Goal: Information Seeking & Learning: Learn about a topic

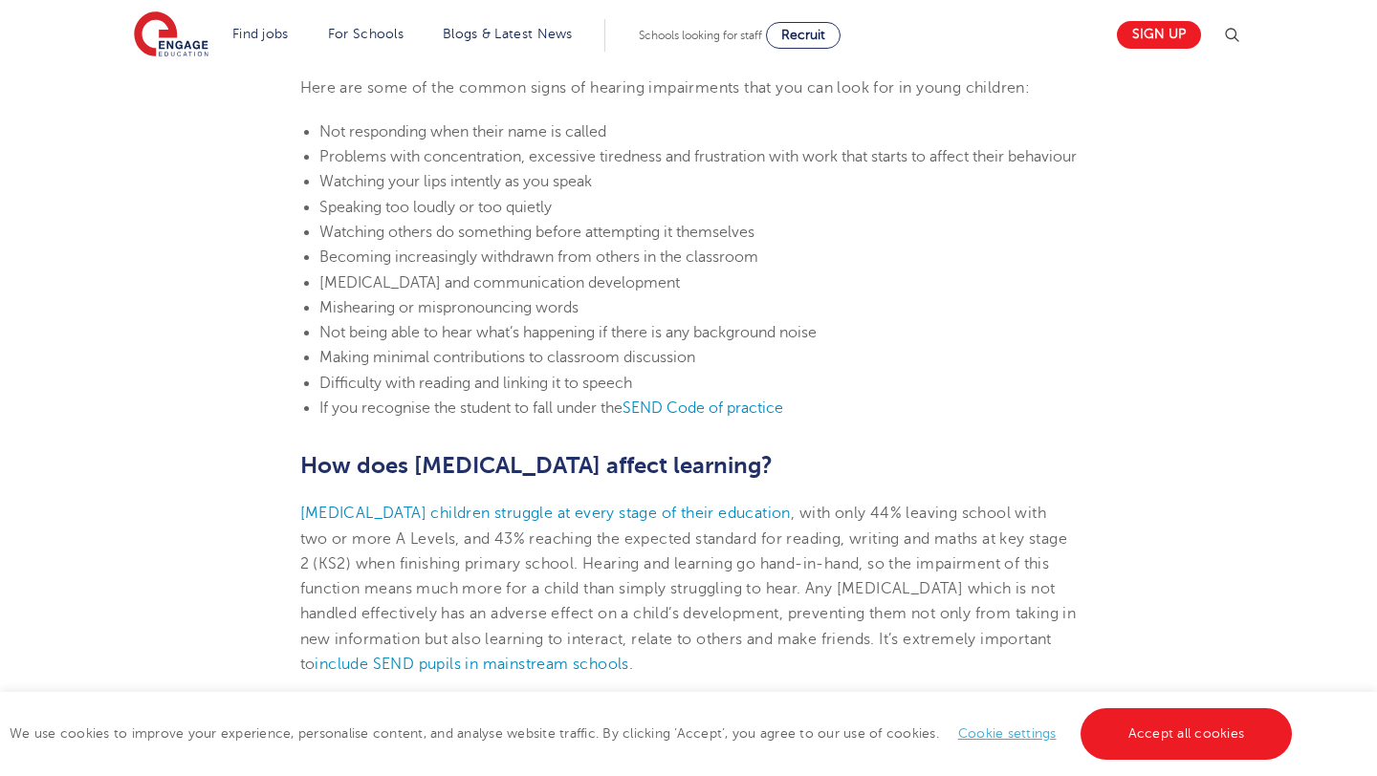
scroll to position [1673, 0]
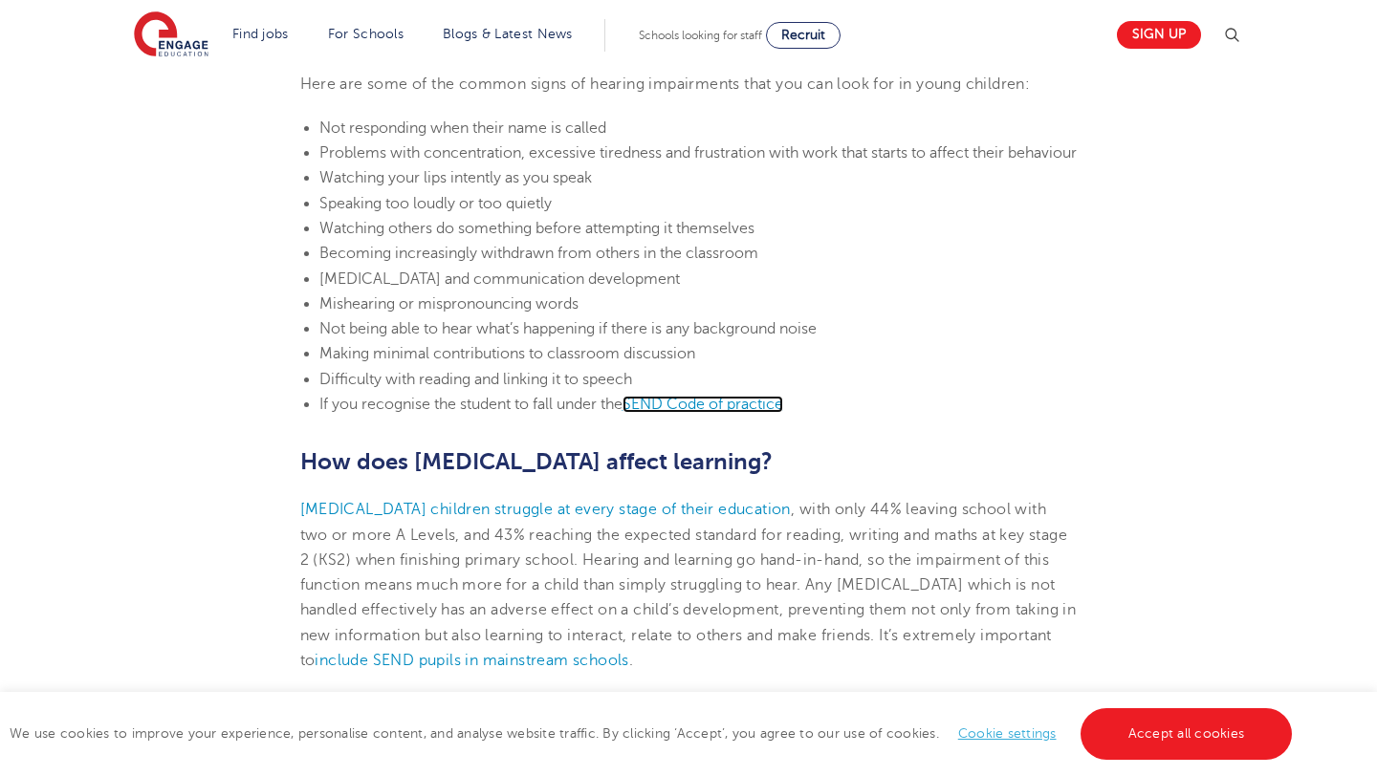
click at [680, 402] on link "SEND Code of practice" at bounding box center [702, 404] width 161 height 17
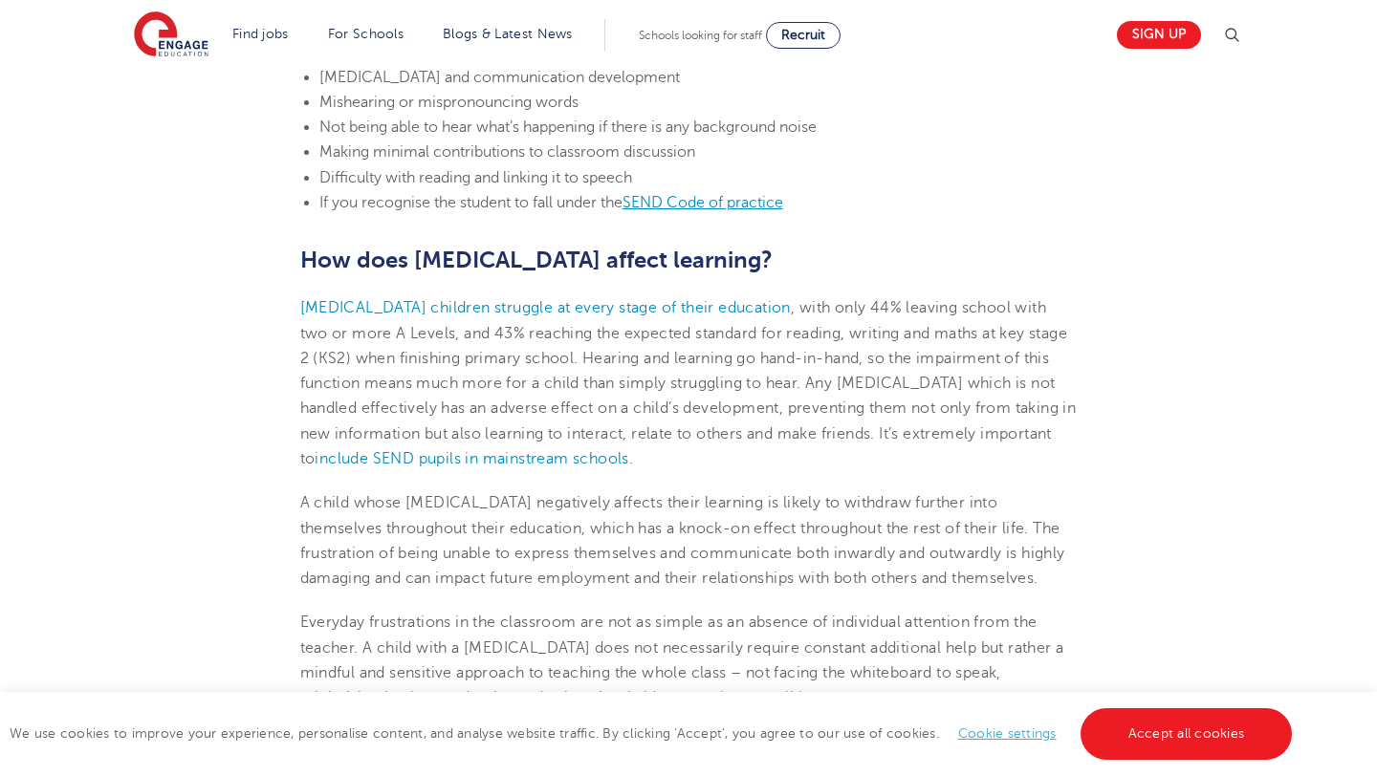
scroll to position [1890, 0]
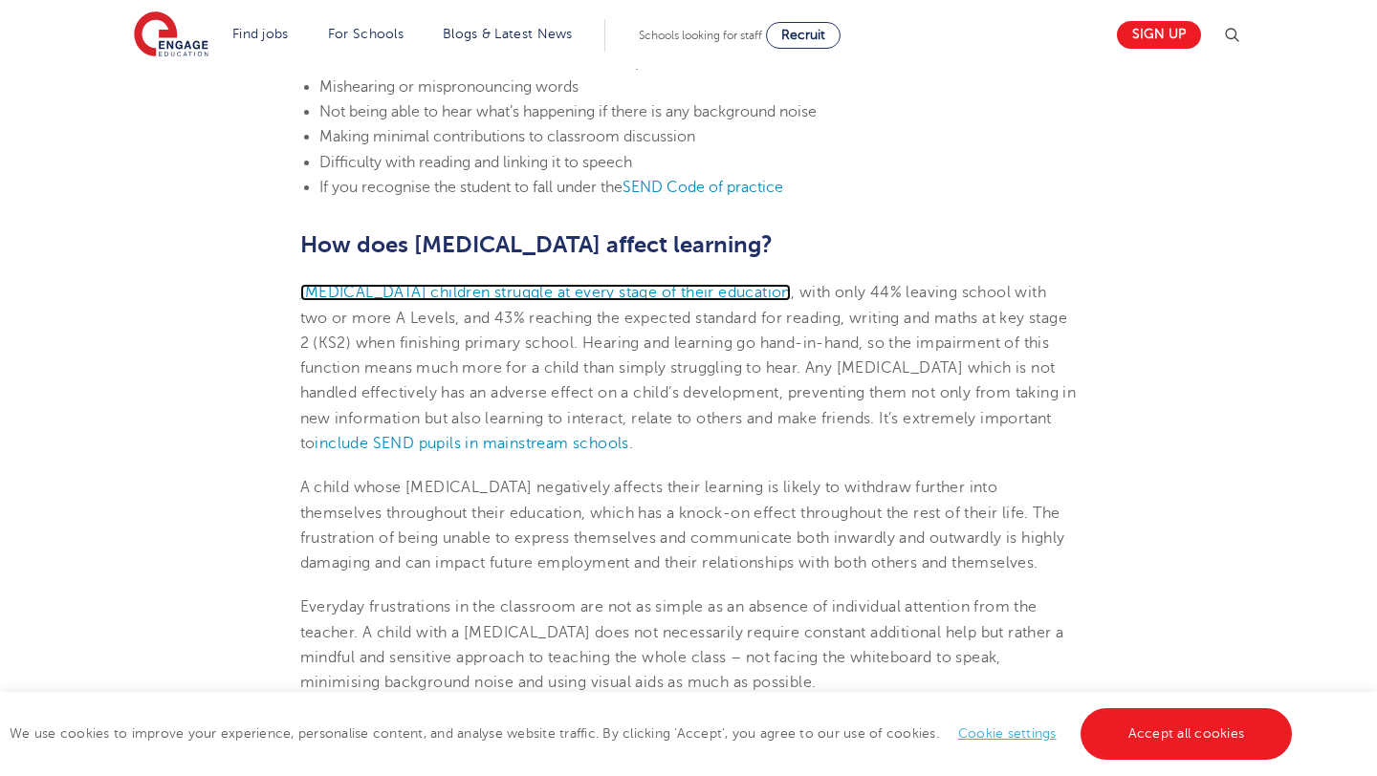
click at [598, 285] on span "[MEDICAL_DATA] children struggle at every stage of their education" at bounding box center [545, 292] width 490 height 17
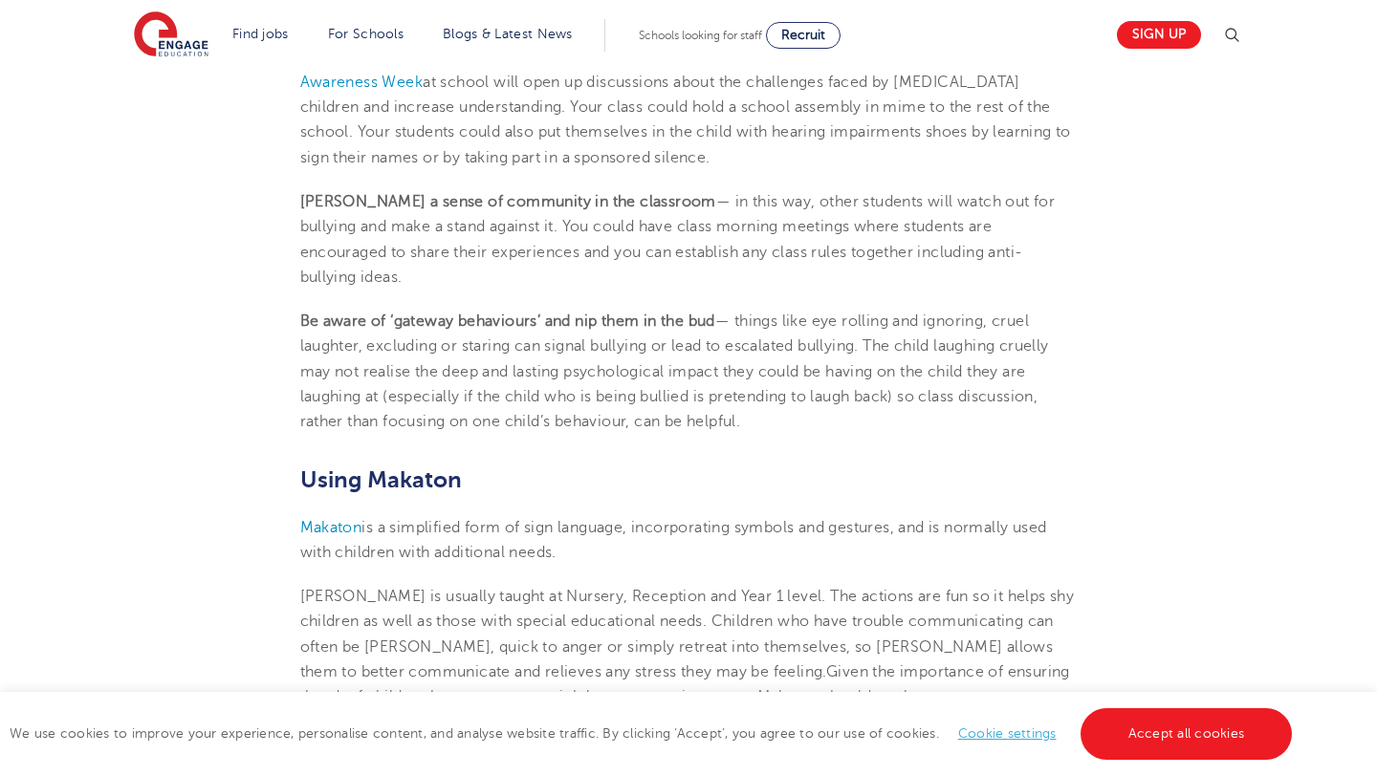
scroll to position [4050, 0]
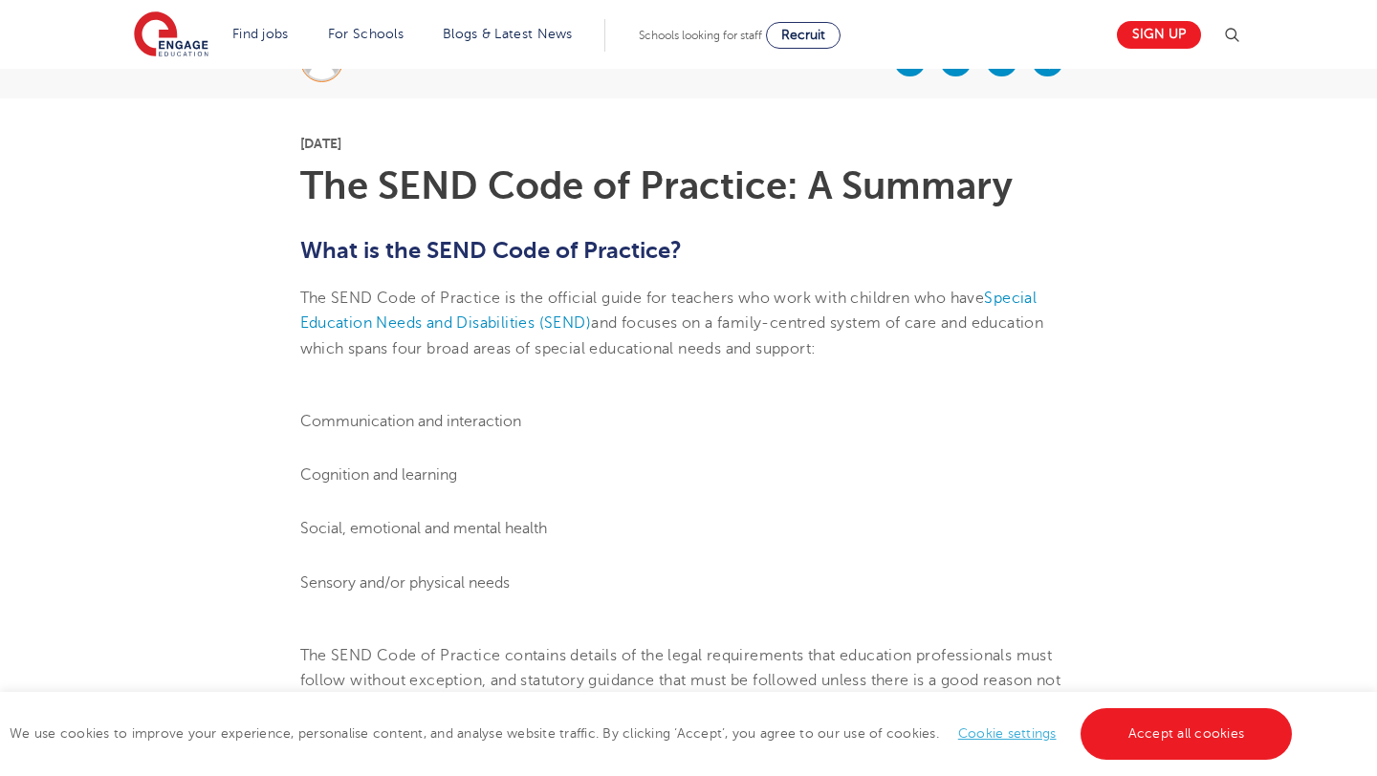
scroll to position [433, 0]
